Goal: Complete application form: Complete application form

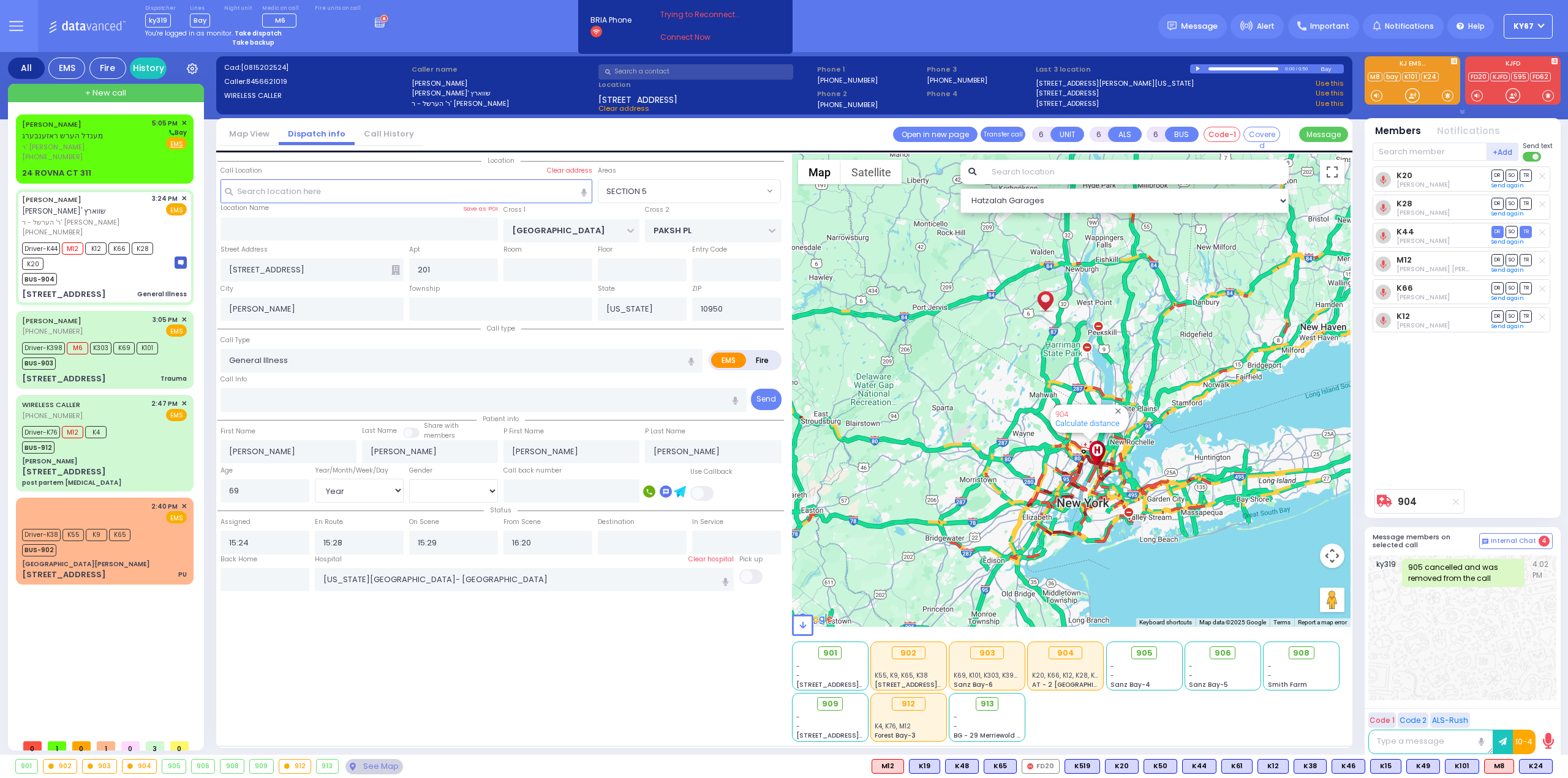
select select "SECTION 5"
select select "Year"
select select "[DEMOGRAPHIC_DATA]"
click at [382, 627] on div "Location All areas" at bounding box center [500, 448] width 566 height 588
select select
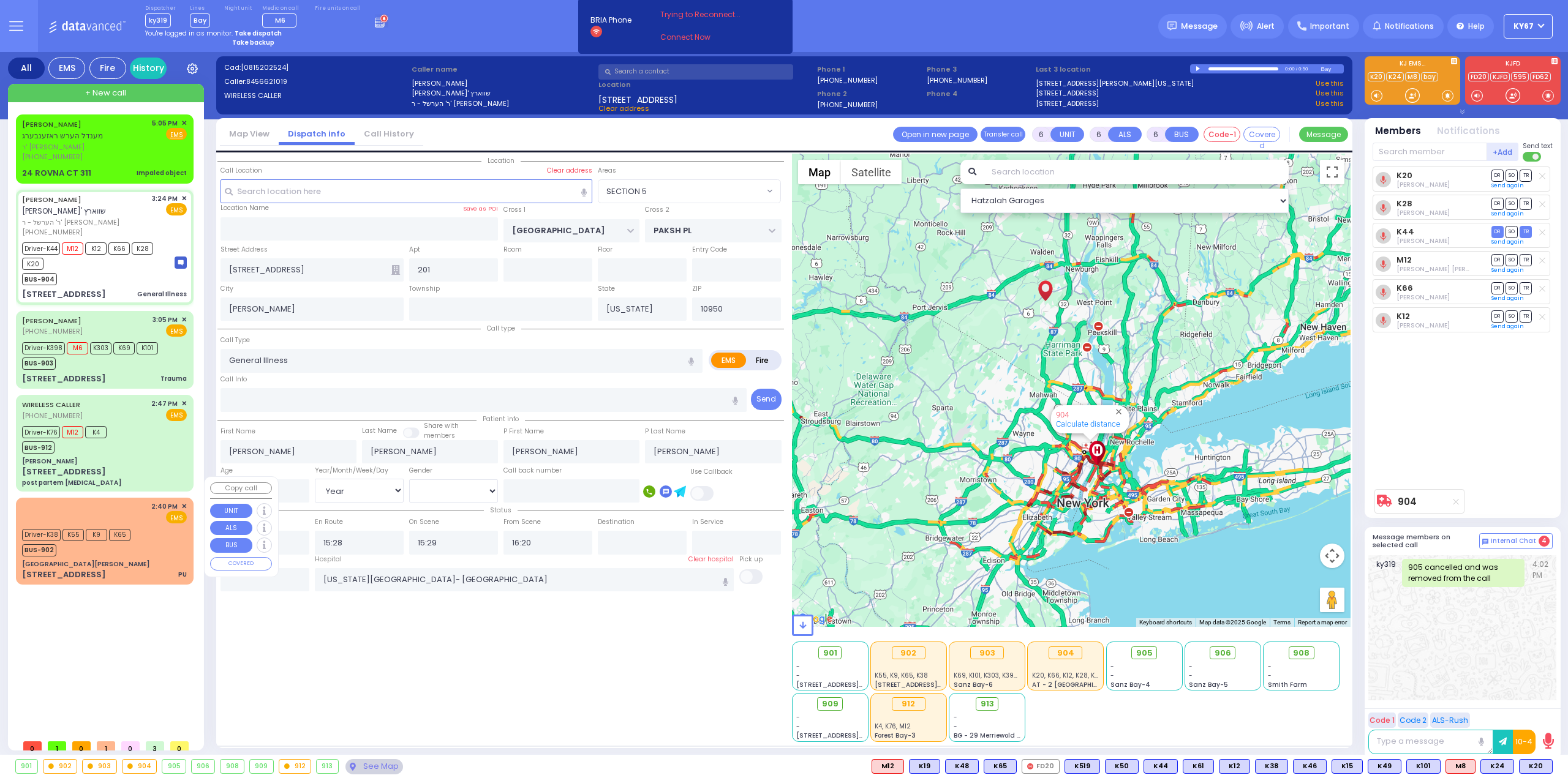
radio input "true"
select select "Year"
select select "[DEMOGRAPHIC_DATA]"
select select "Hatzalah Garages"
select select "SECTION 5"
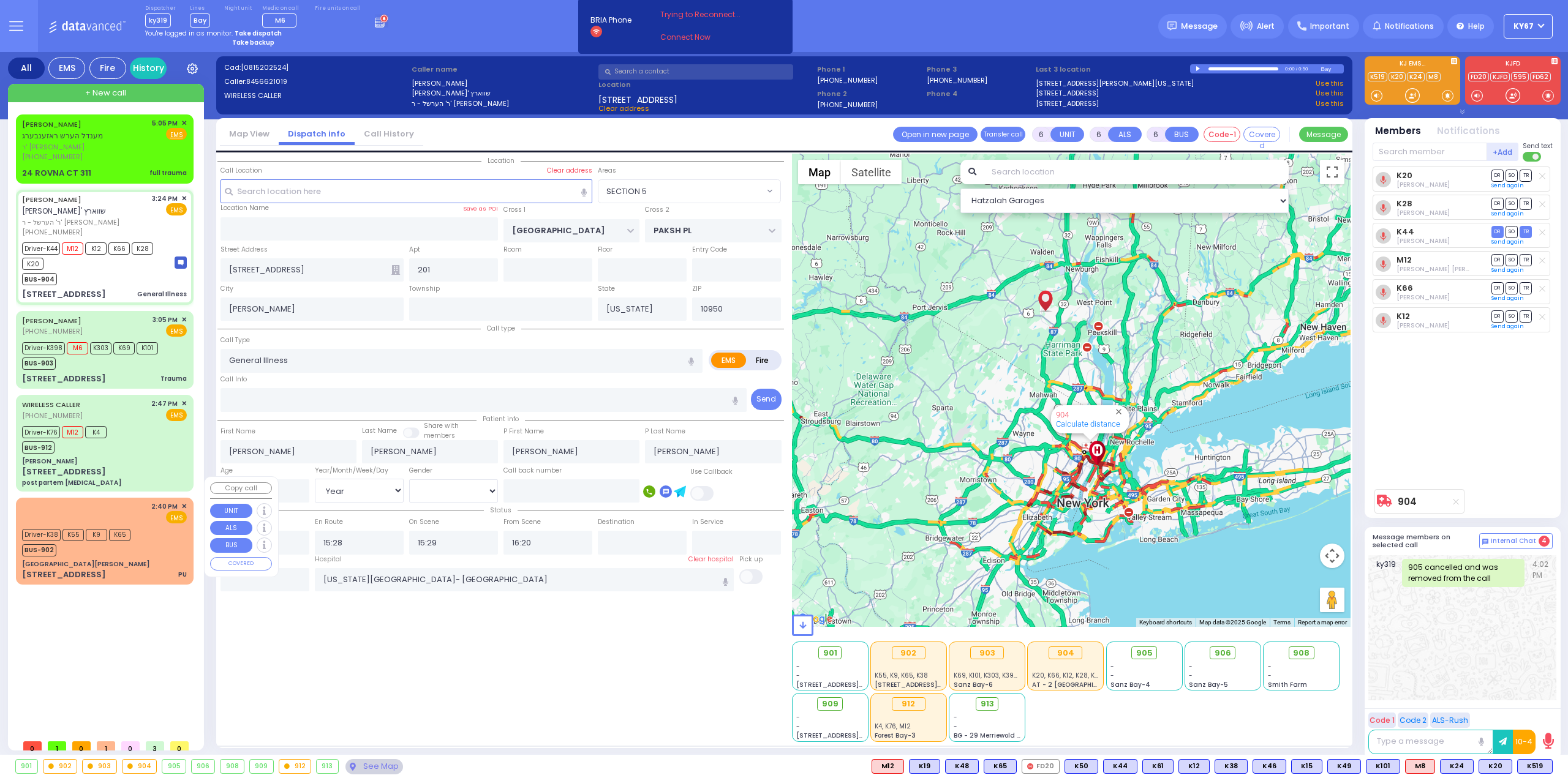
select select
radio input "true"
select select "Year"
select select "[DEMOGRAPHIC_DATA]"
select select "Hatzalah Garages"
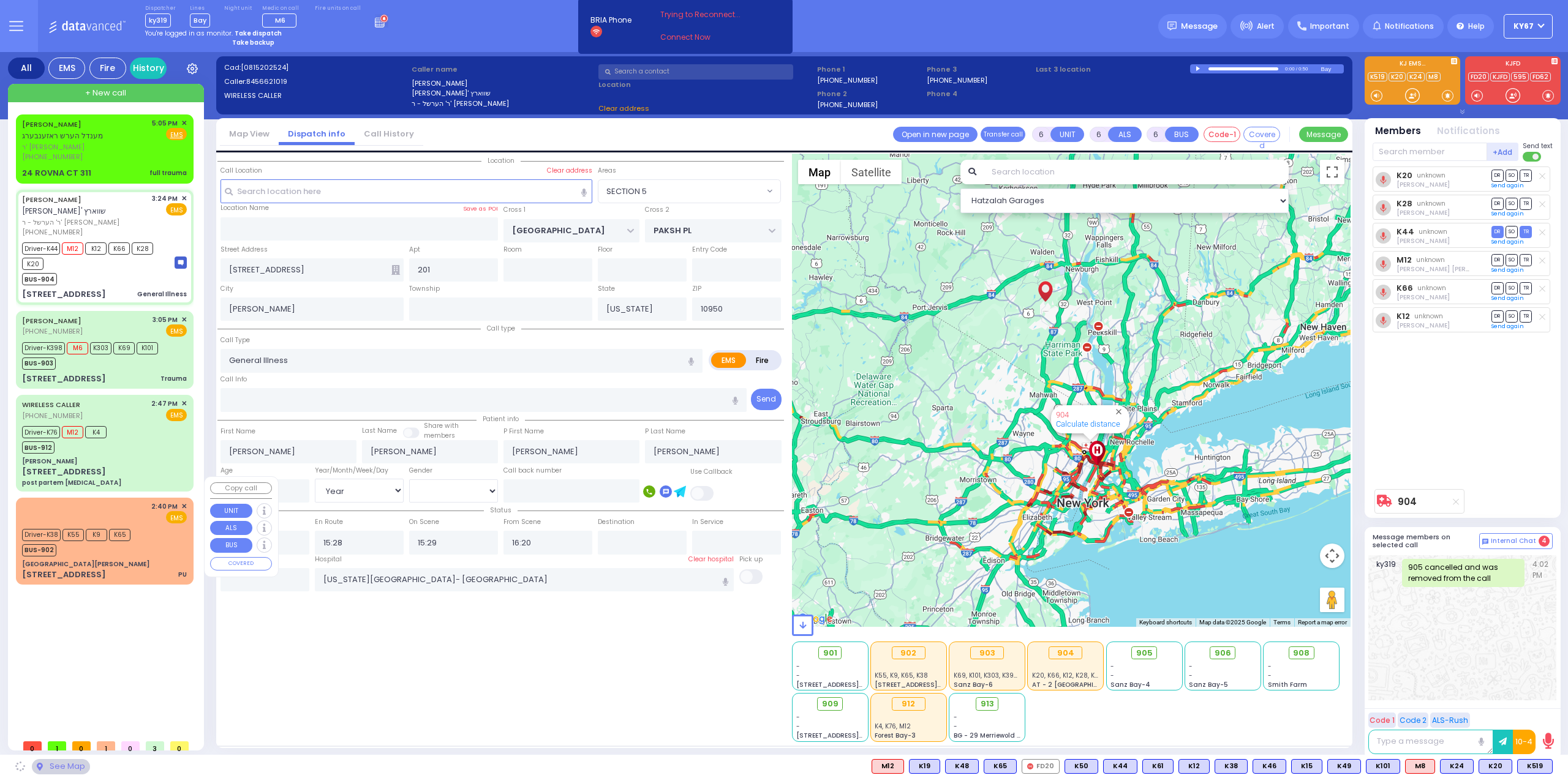
select select "SECTION 5"
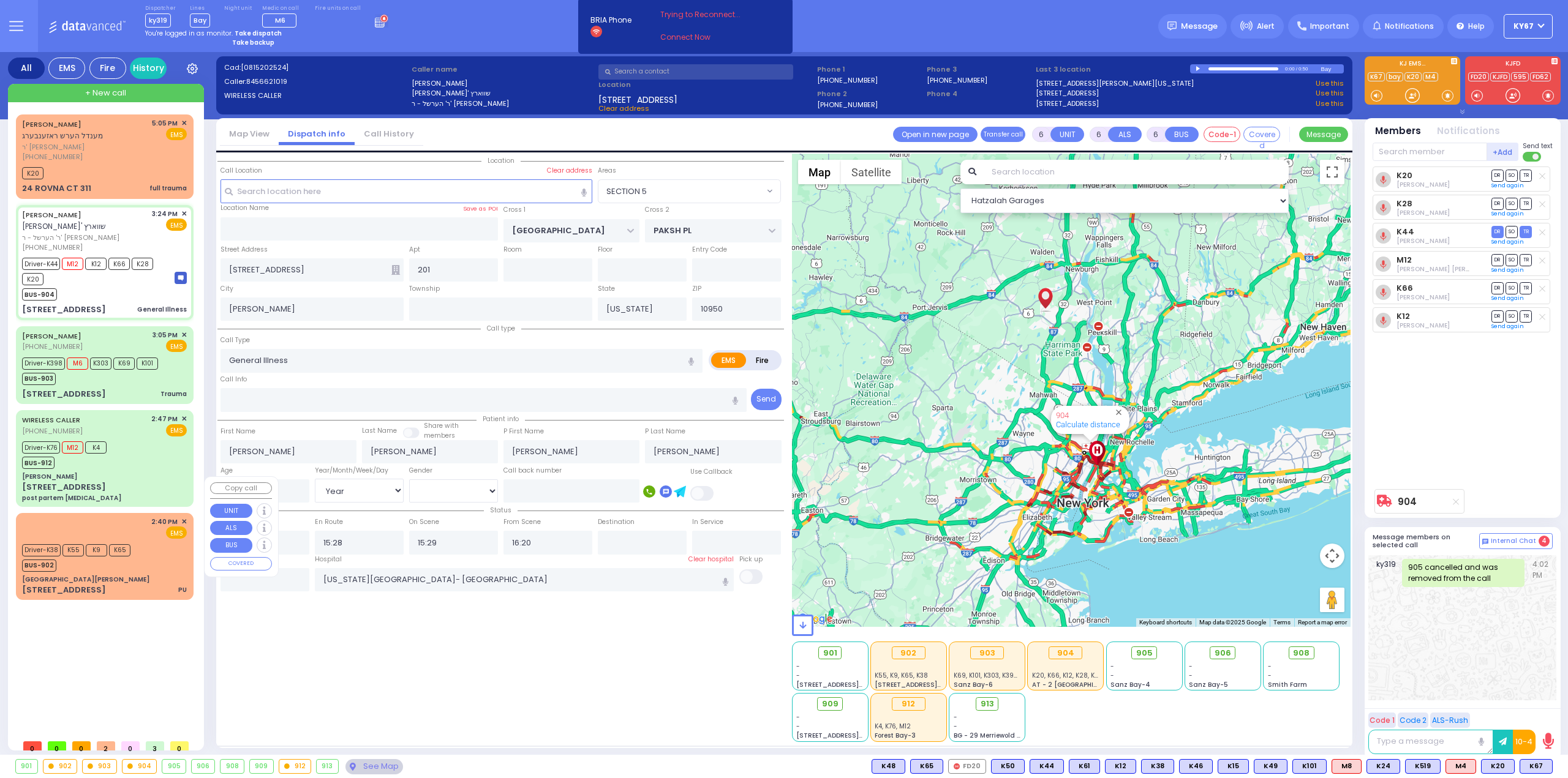
select select
radio input "true"
select select "Year"
select select "[DEMOGRAPHIC_DATA]"
select select "Hatzalah Garages"
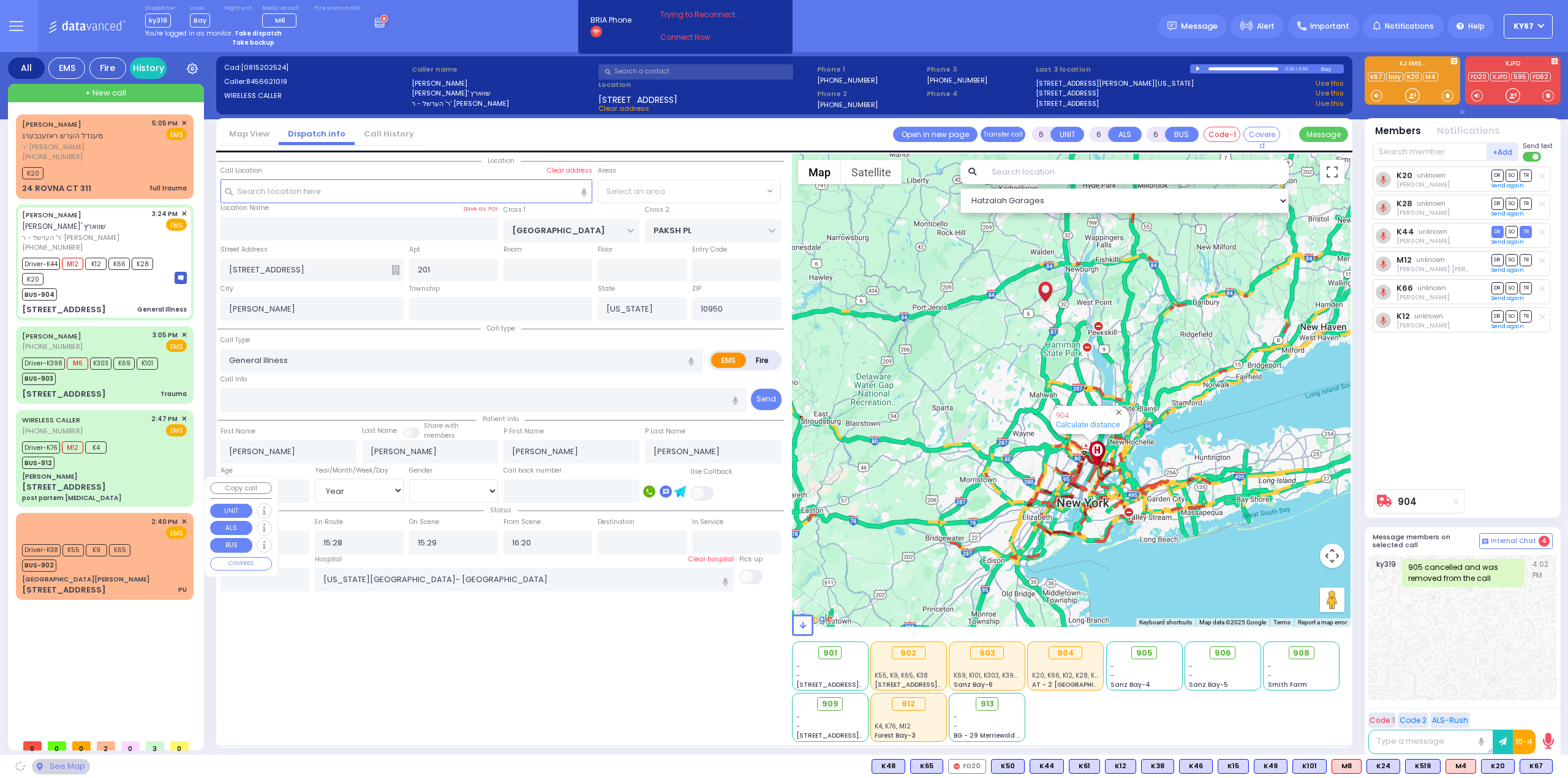
select select "SECTION 5"
select select
radio input "true"
select select "Year"
select select "[DEMOGRAPHIC_DATA]"
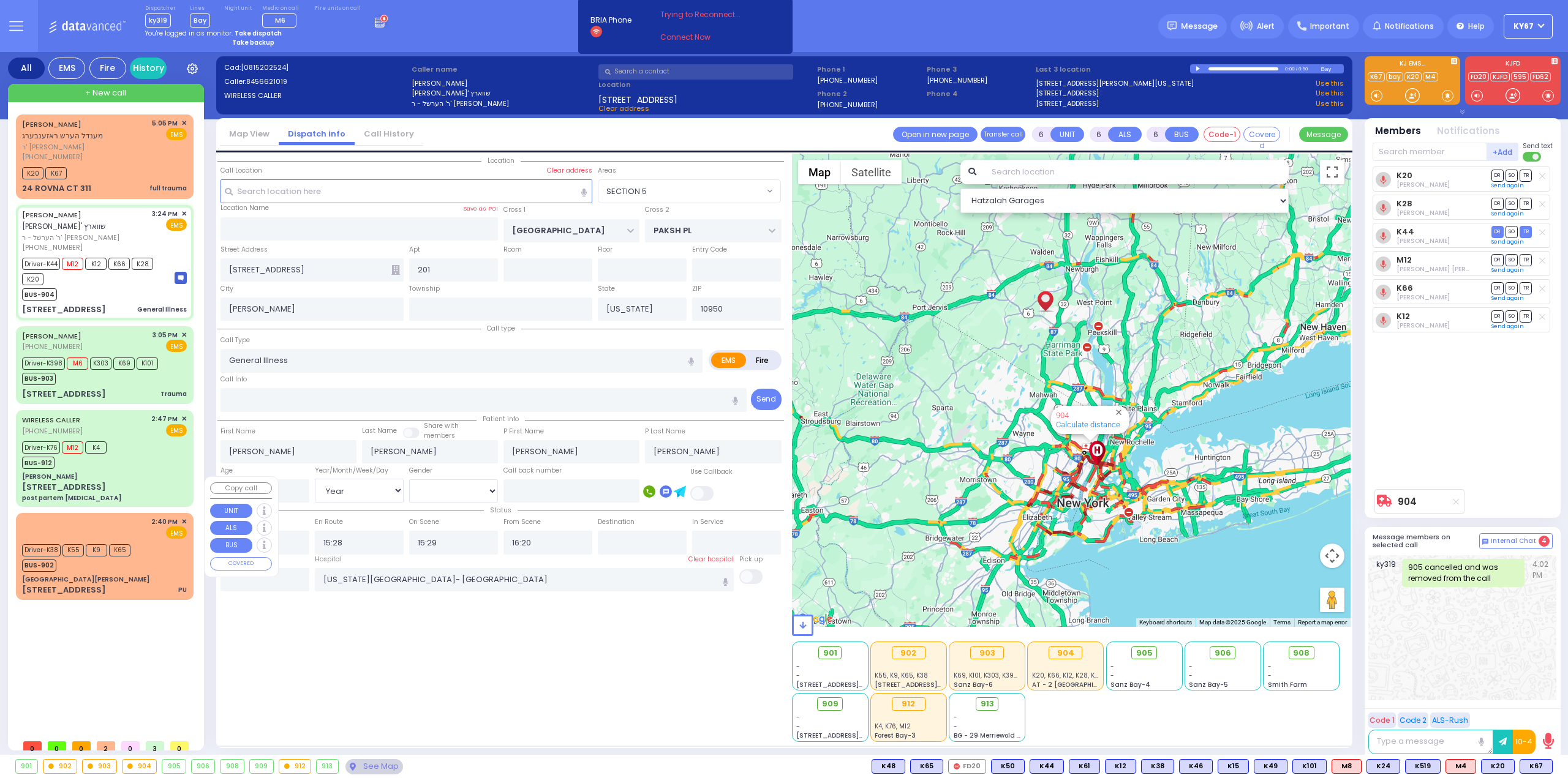
select select "SECTION 5"
select select "Hatzalah Garages"
select select
radio input "true"
select select "Year"
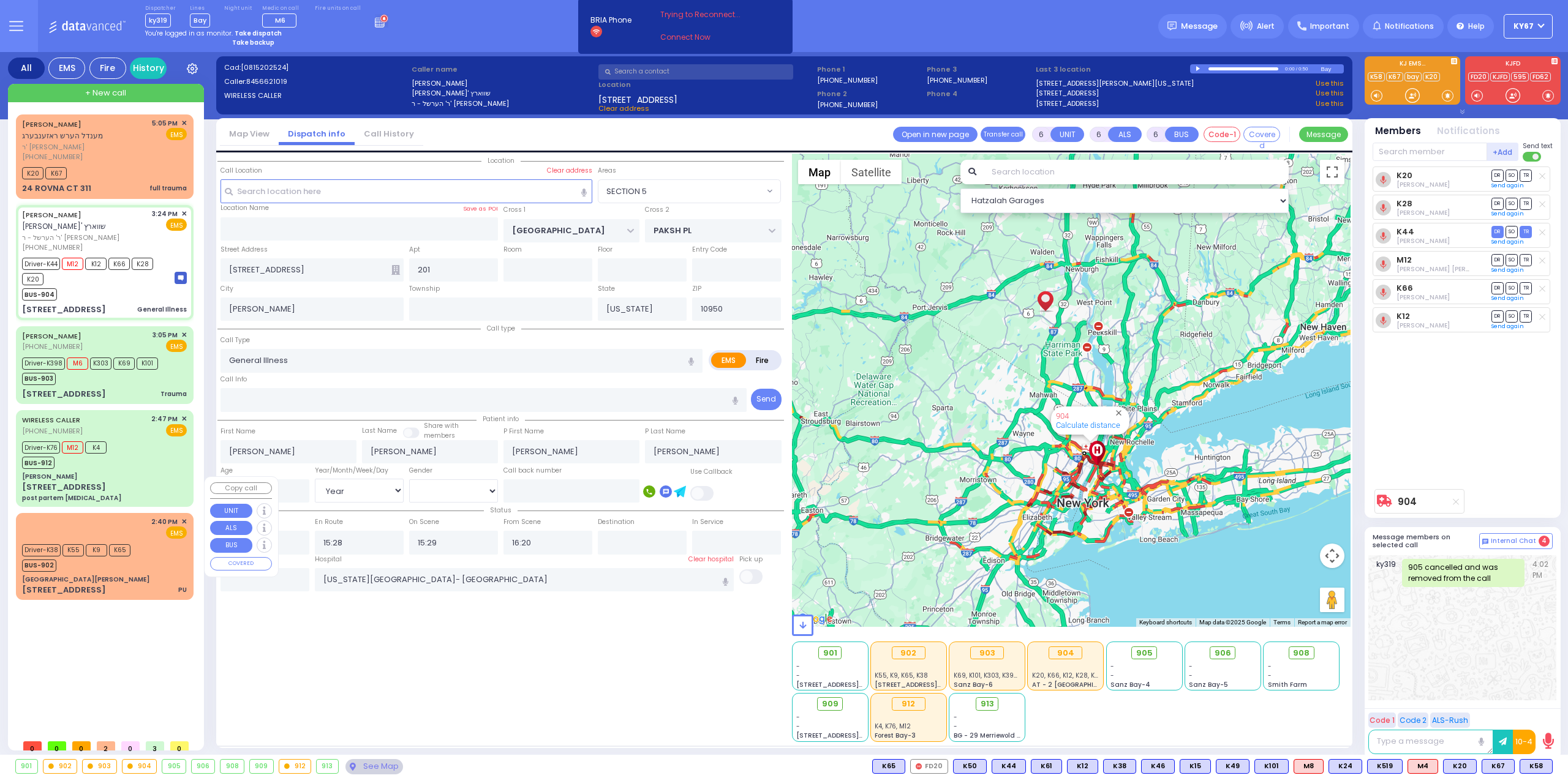
select select "[DEMOGRAPHIC_DATA]"
select select "Hatzalah Garages"
select select "SECTION 5"
select select
radio input "true"
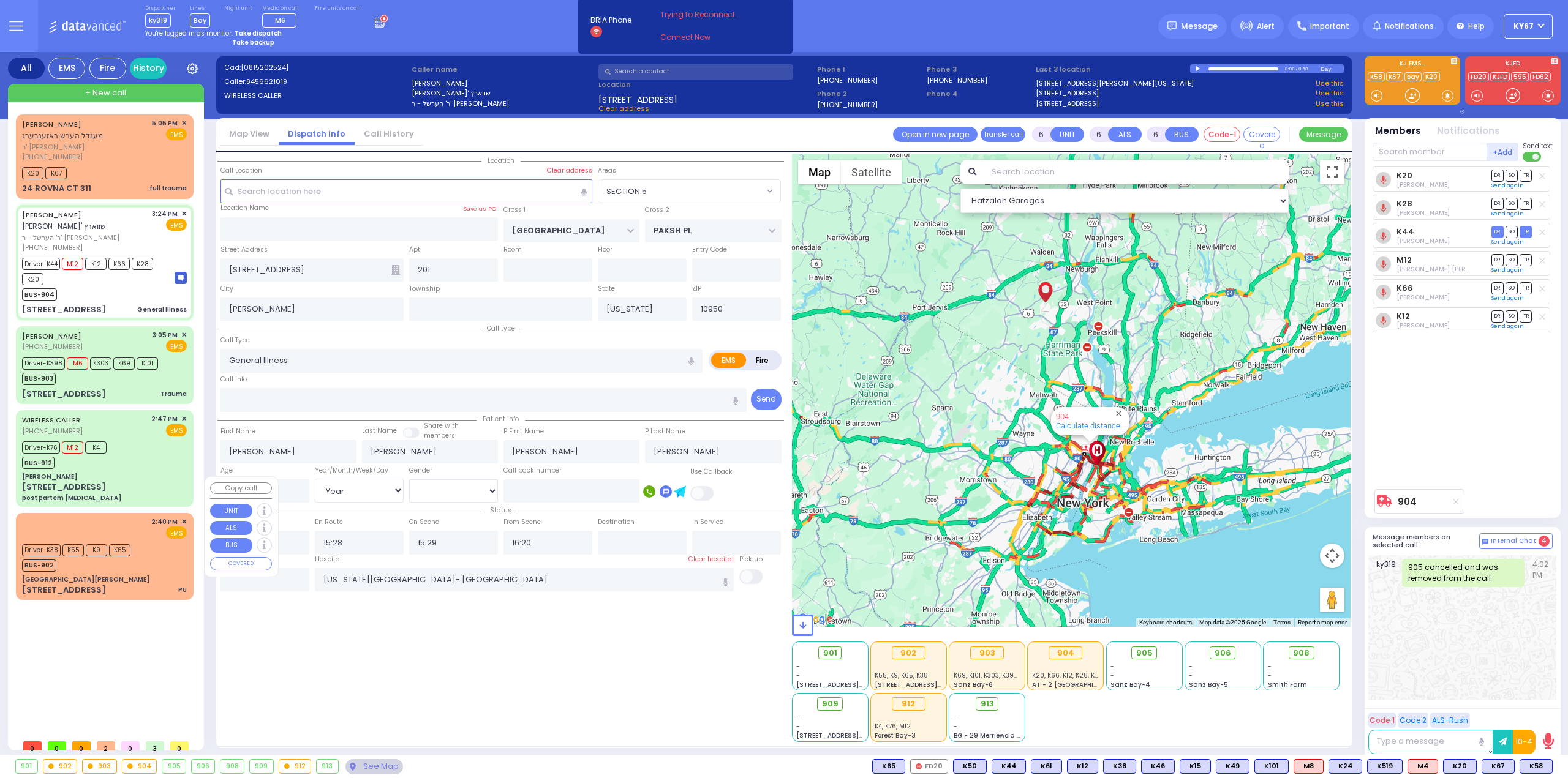
select select "Year"
select select "[DEMOGRAPHIC_DATA]"
select select "Hatzalah Garages"
select select "SECTION 5"
select select
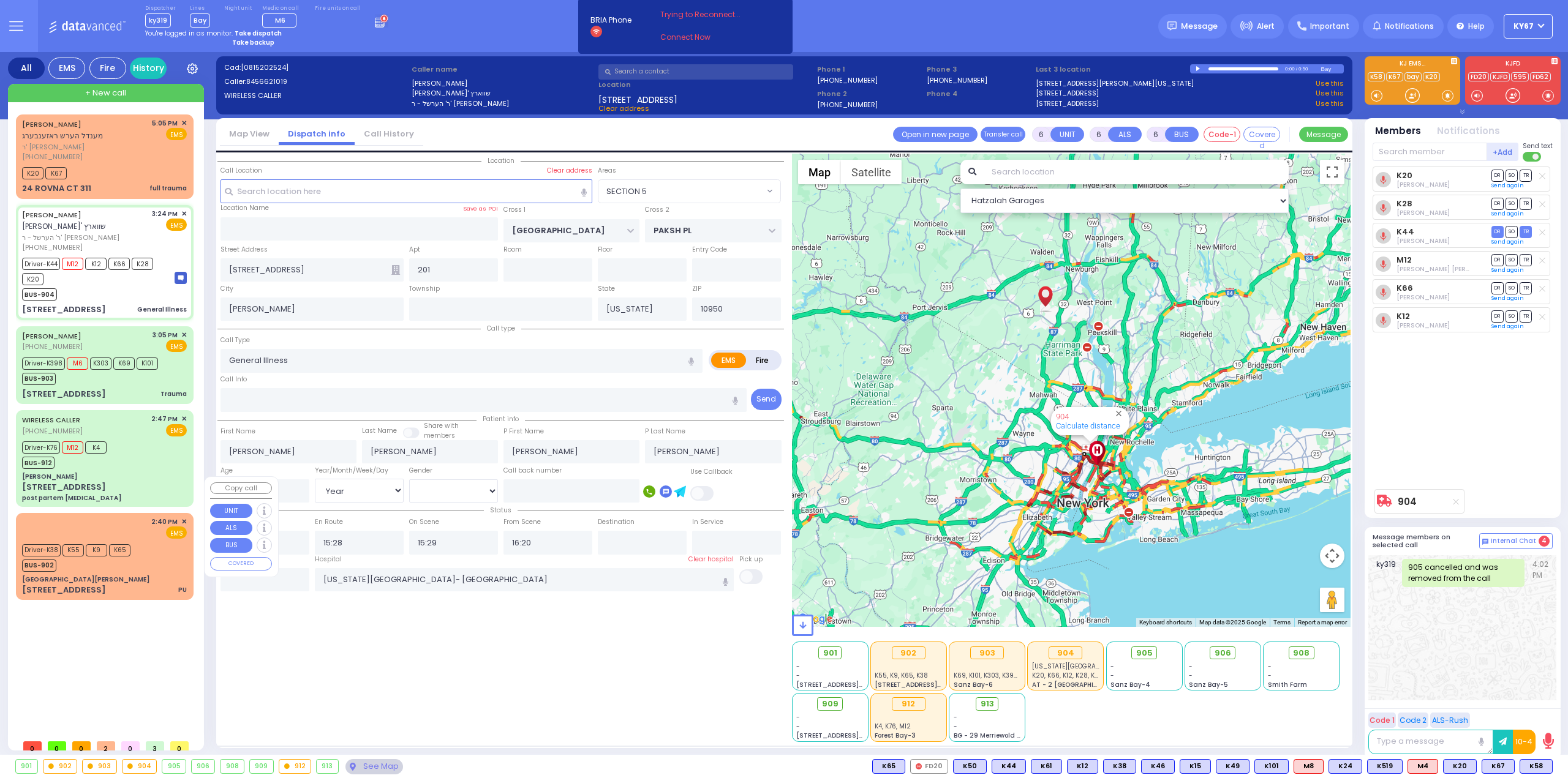
radio input "true"
select select "Year"
select select "[DEMOGRAPHIC_DATA]"
select select "Hatzalah Garages"
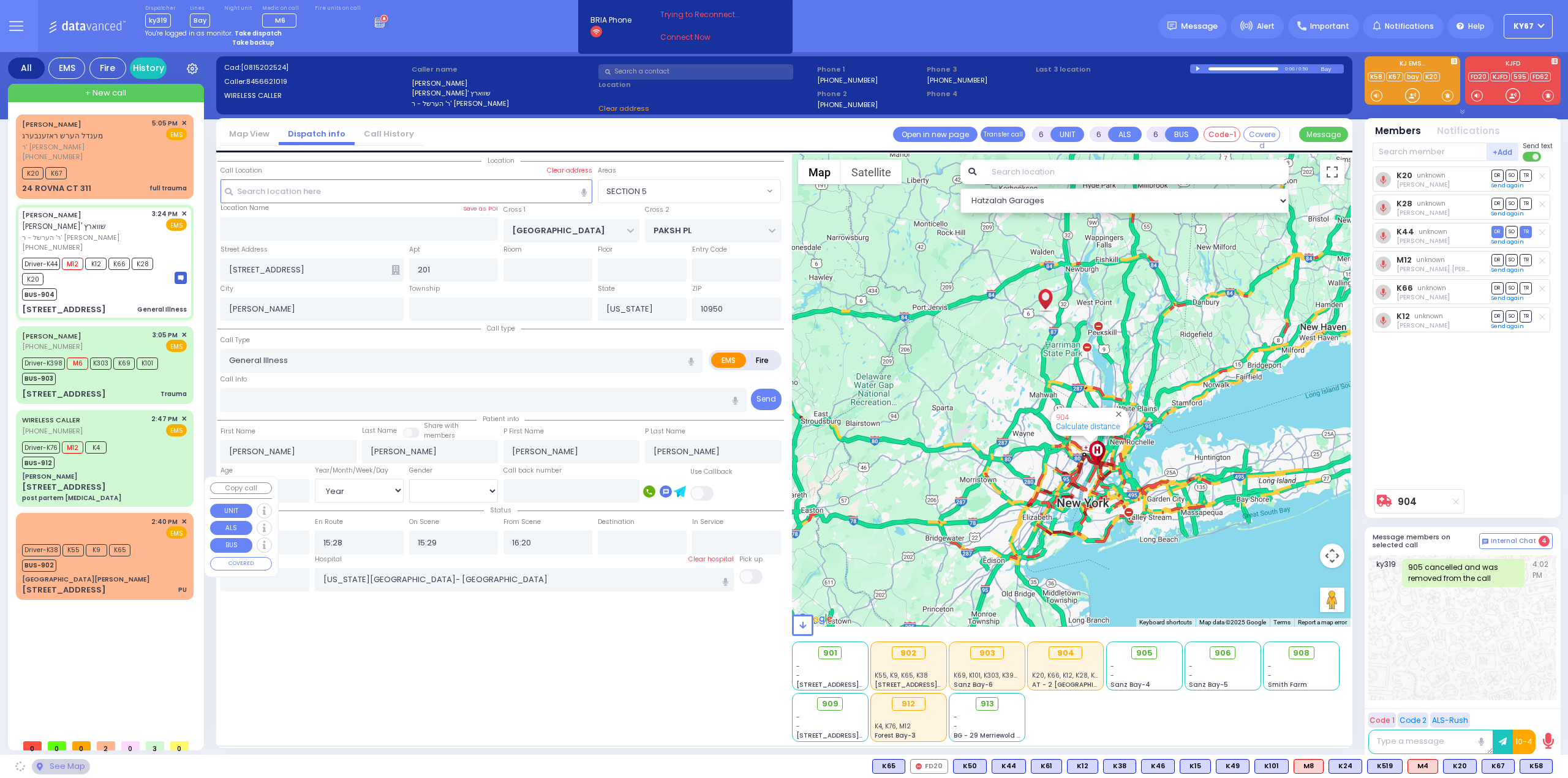
select select "SECTION 5"
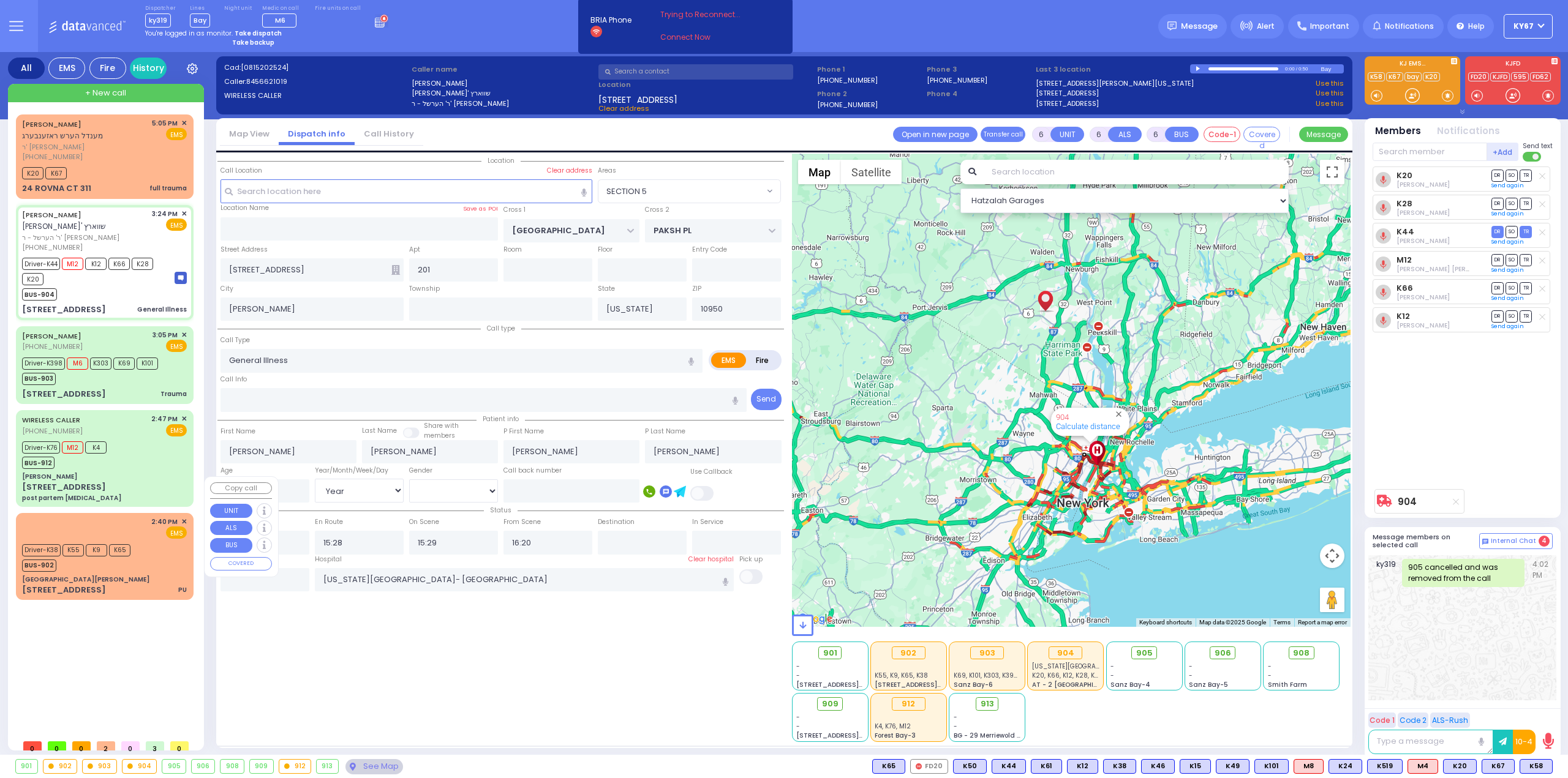
select select
radio input "true"
select select "Year"
select select "[DEMOGRAPHIC_DATA]"
select select "Hatzalah Garages"
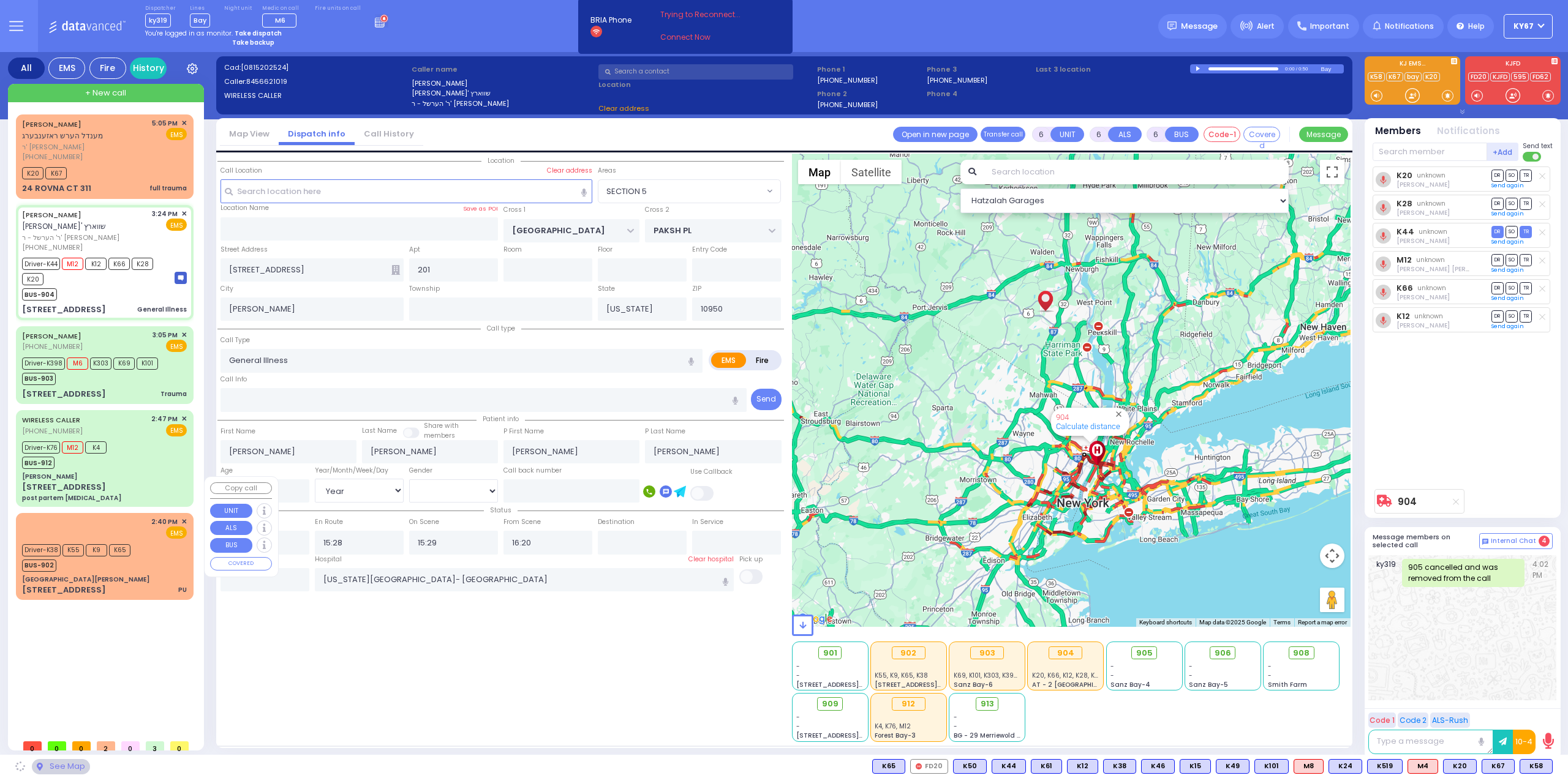
select select "SECTION 5"
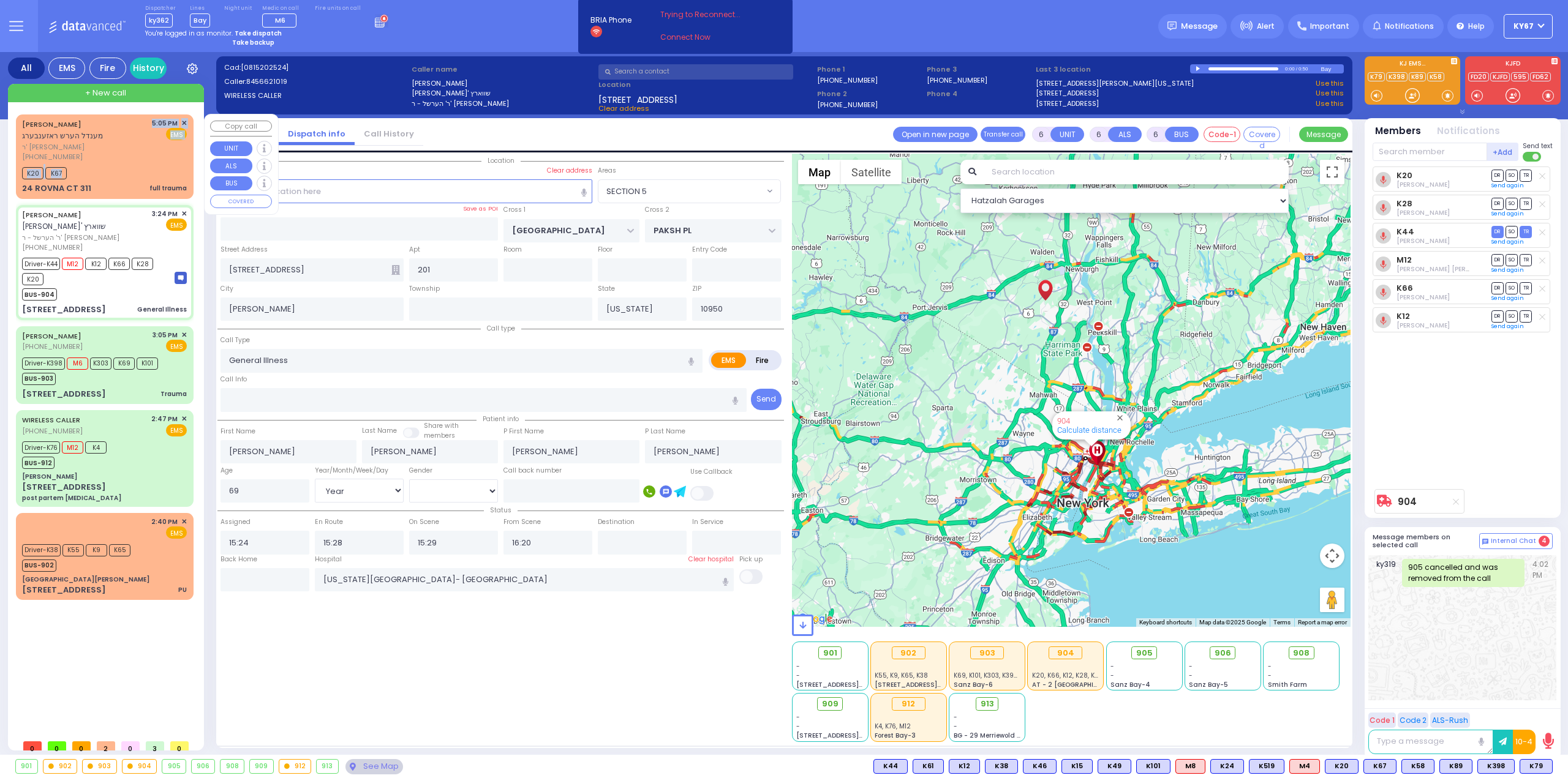
click at [115, 159] on div "MENDEL HERSH ROSENBERG מענדל הערש ראזענבערג ר' ישראל מאיר - ר' זלמן גליק (347) …" at bounding box center [105, 157] width 173 height 80
type input "2"
type input "1"
select select
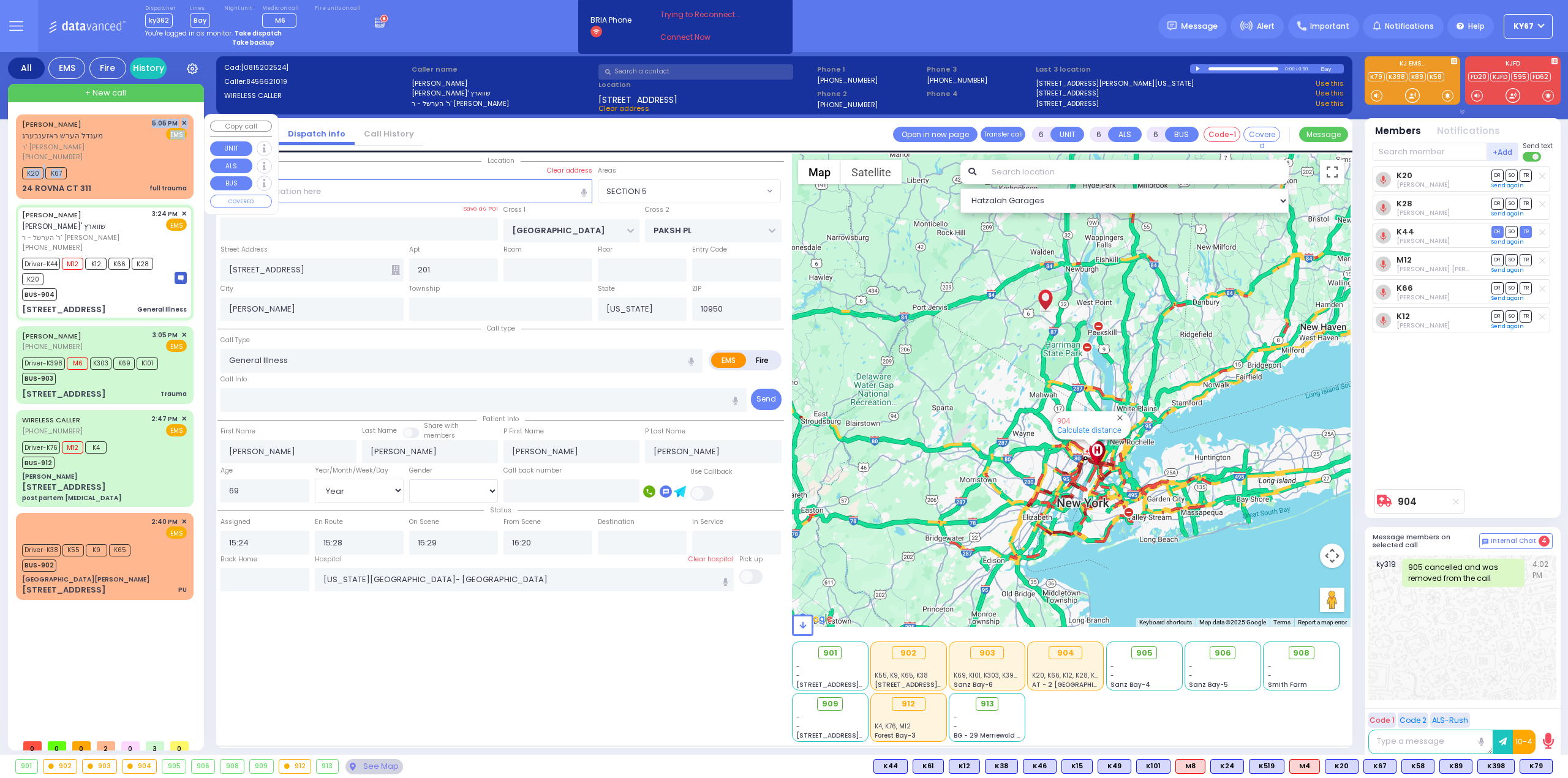
type input "full trauma"
radio input "true"
type input "[PERSON_NAME]"
select select
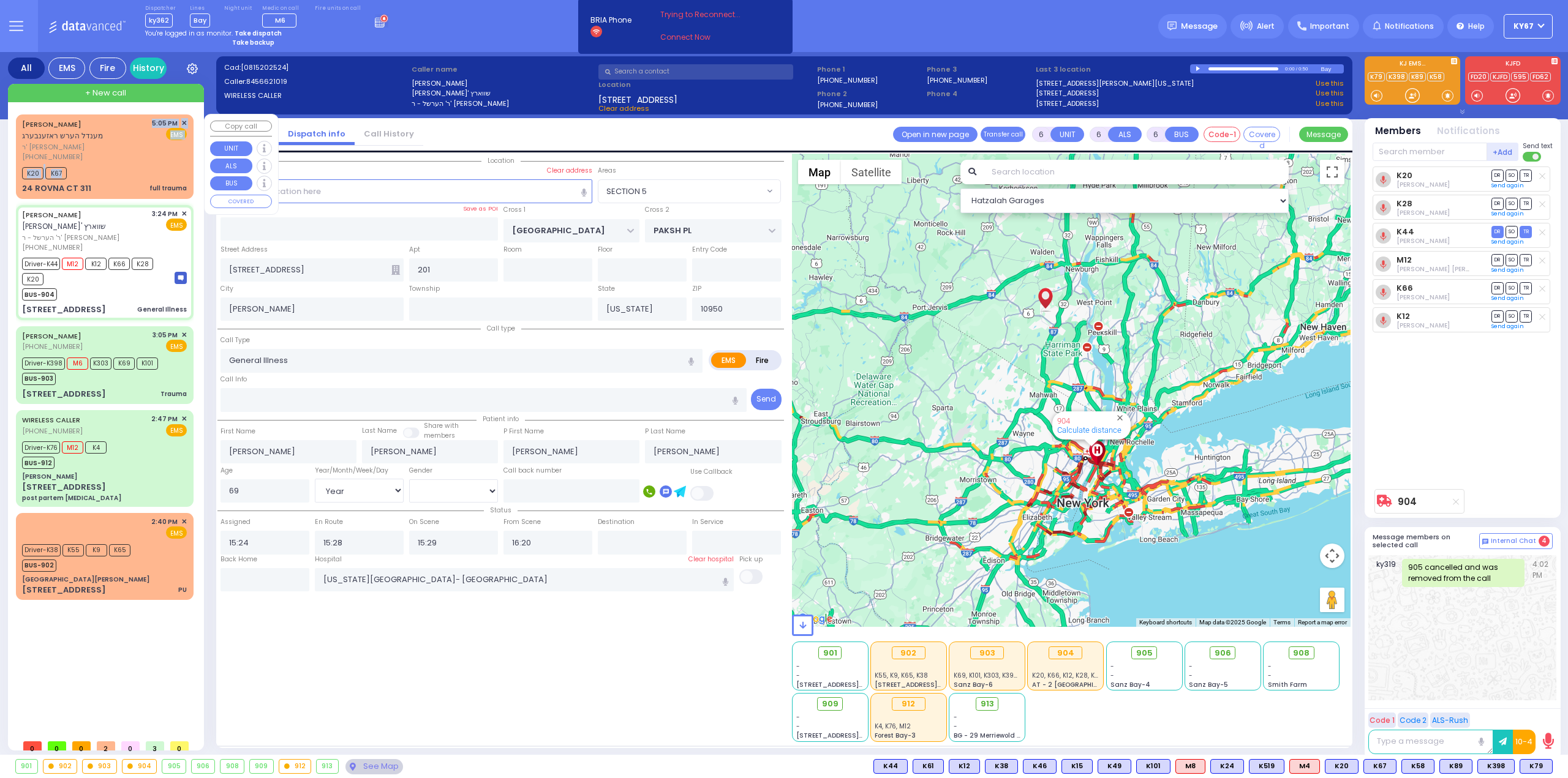
select select
type input "17:05"
type input "17:09"
select select "Hatzalah Garages"
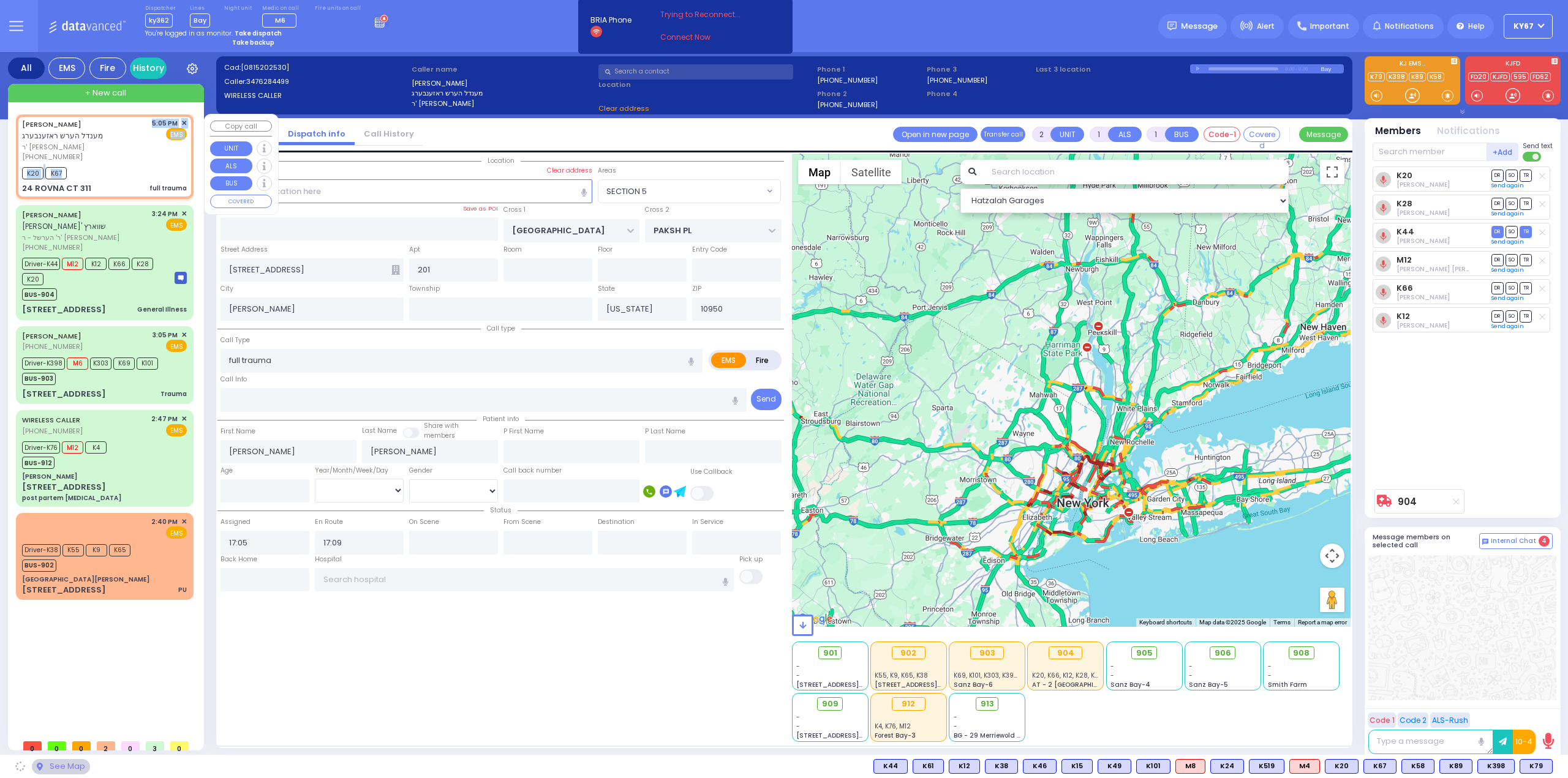
type input "CHEVRON RD"
type input "[GEOGRAPHIC_DATA]"
type input "24 ROVNA CT"
type input "311"
type input "Monroe"
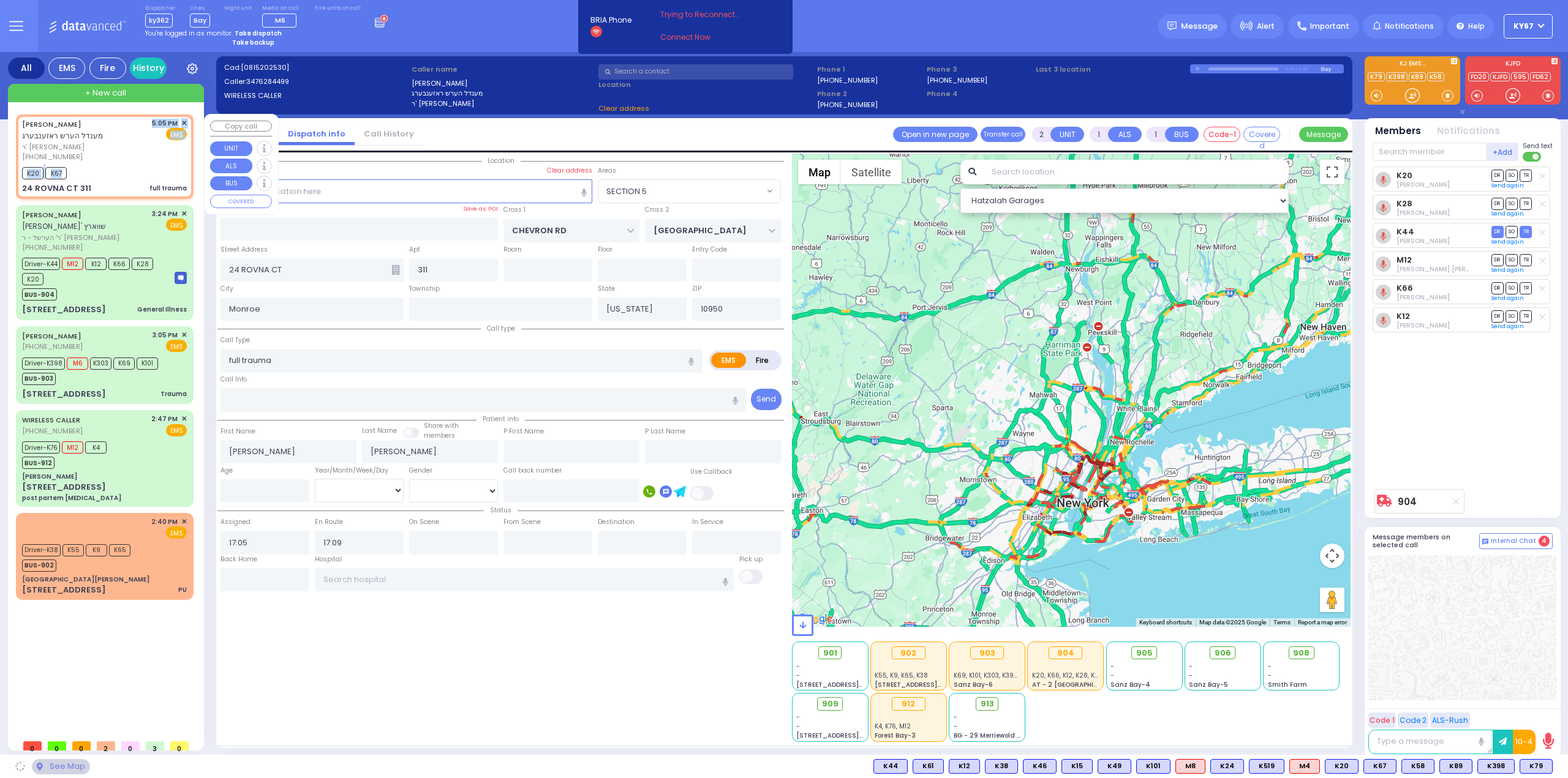
select select "SECTION 5"
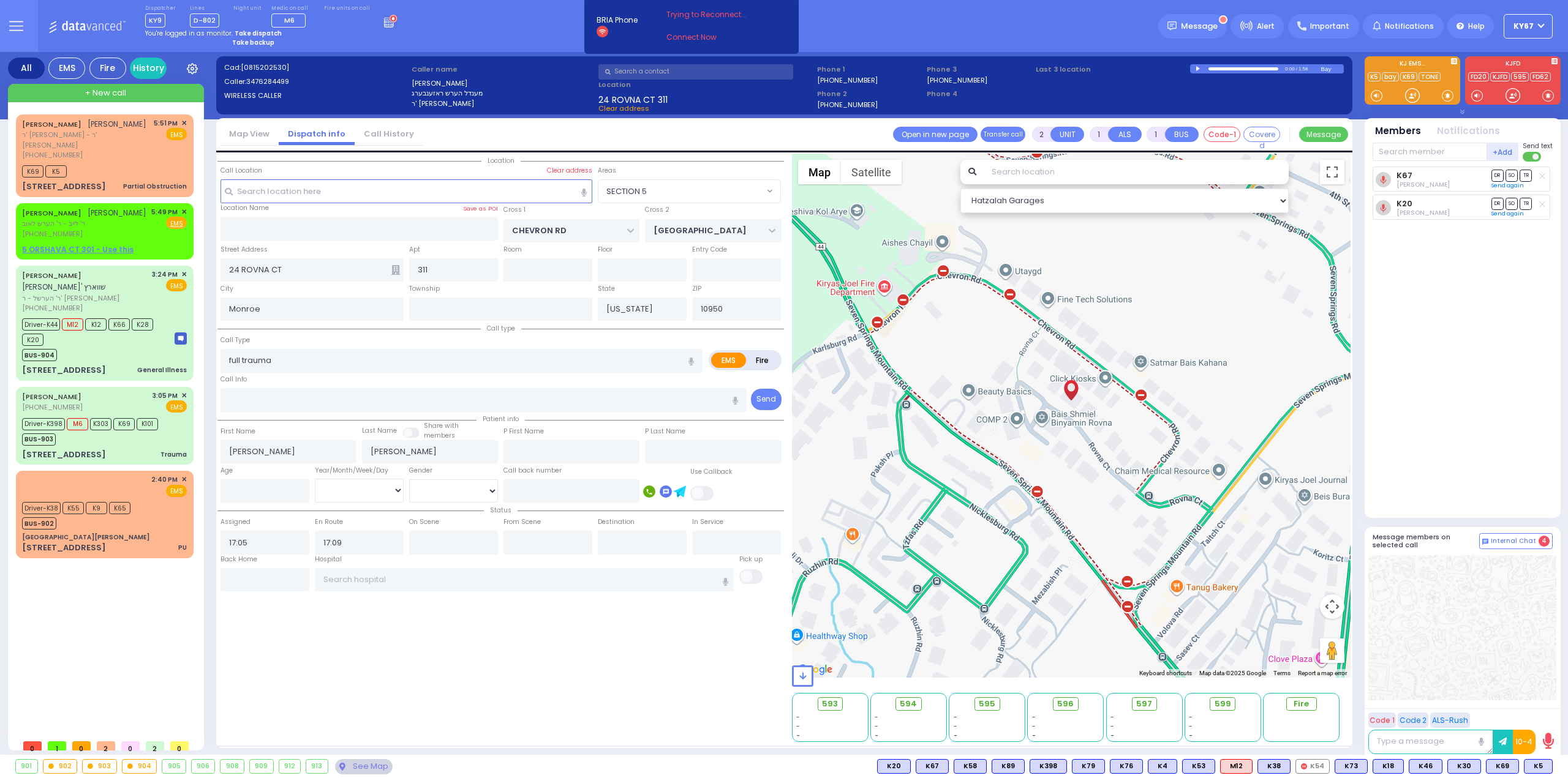
select select "SECTION 5"
select select
